Goal: Find specific page/section: Find specific page/section

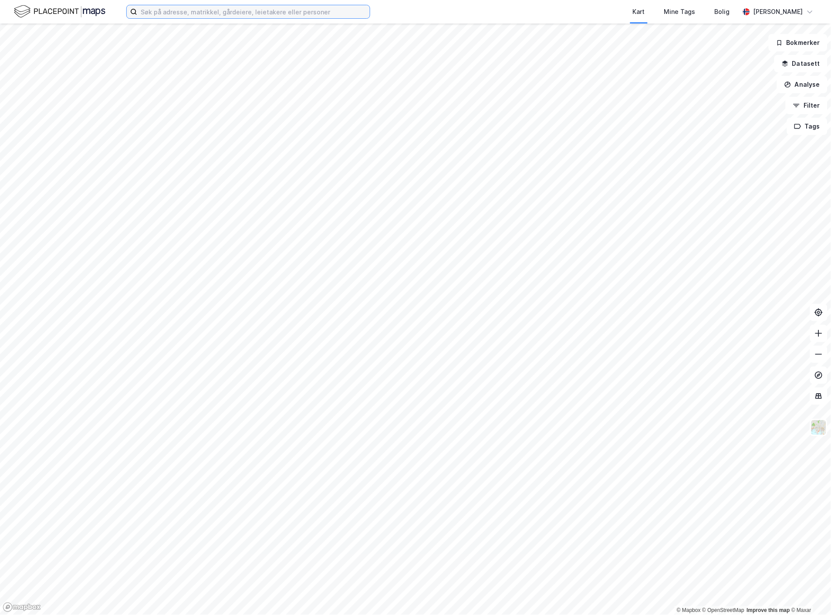
click at [301, 9] on input at bounding box center [253, 11] width 233 height 13
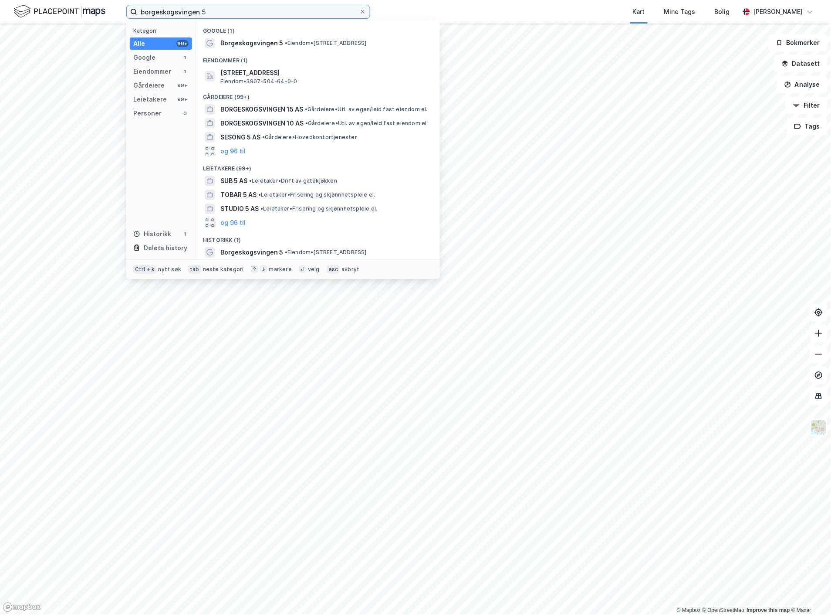
type input "borgeskogsvingen 5"
click at [285, 51] on div "Google (1) Borgeskogsvingen 5 • Eiendom • Borgeskogsvingen 5, [GEOGRAPHIC_DATA]…" at bounding box center [318, 139] width 244 height 239
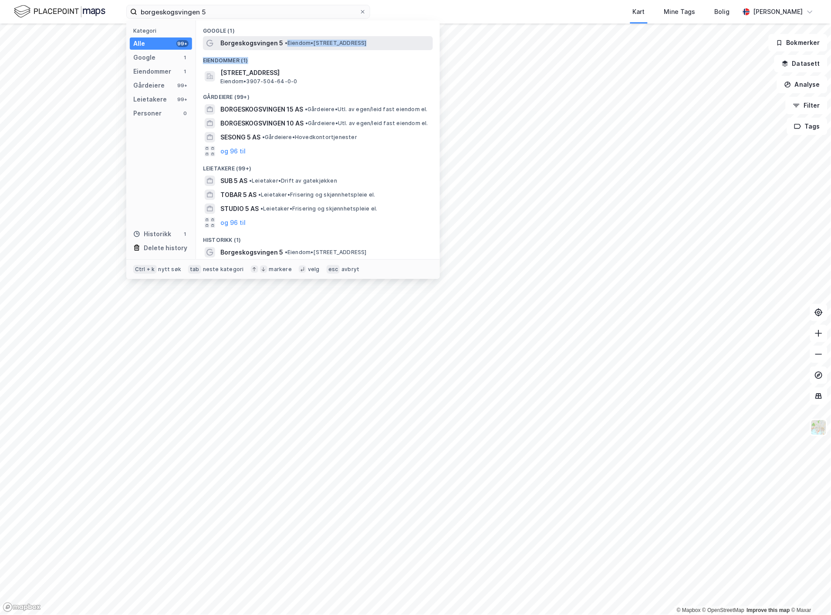
click at [286, 45] on span "•" at bounding box center [286, 43] width 3 height 7
